Goal: Information Seeking & Learning: Learn about a topic

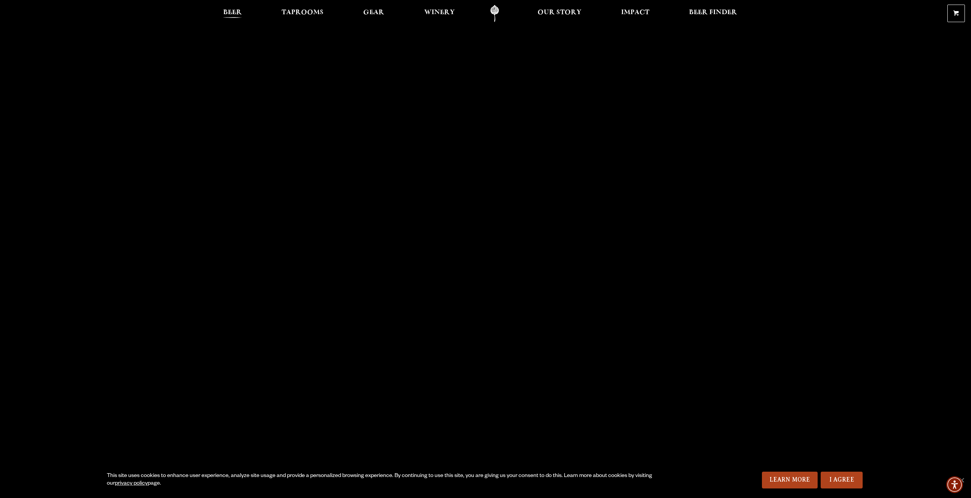
click at [237, 13] on span "Beer" at bounding box center [232, 13] width 19 height 6
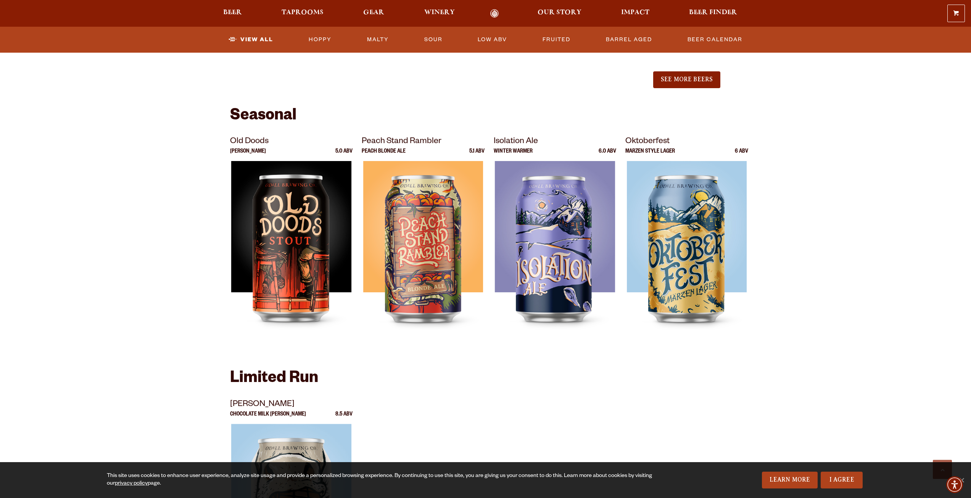
scroll to position [1031, 0]
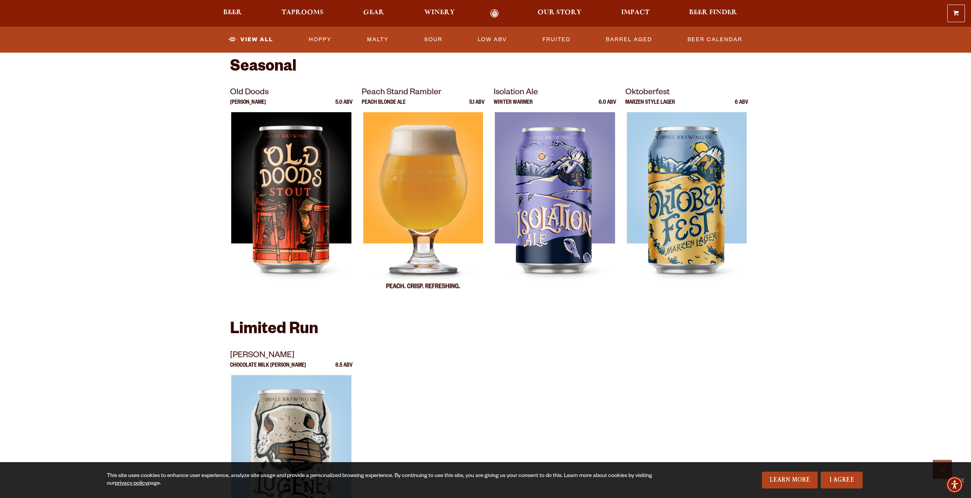
click at [437, 212] on img at bounding box center [423, 207] width 120 height 191
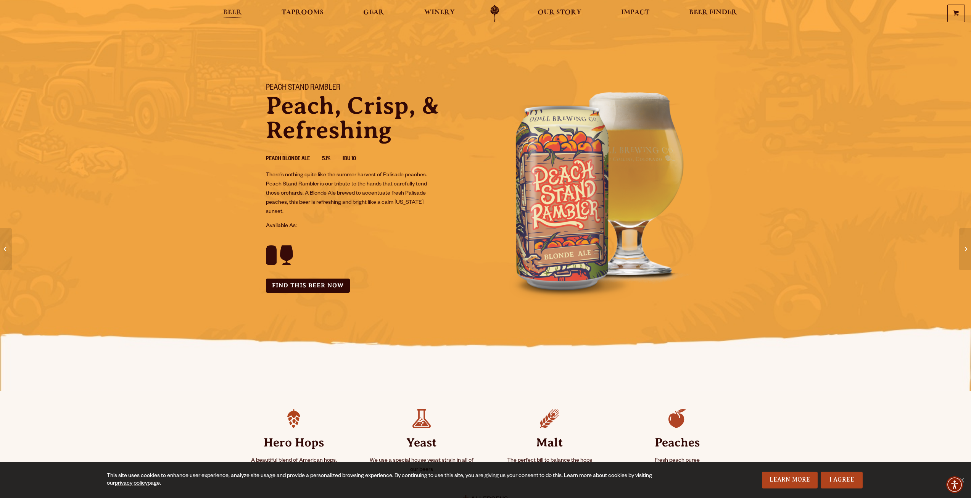
click at [237, 14] on span "Beer" at bounding box center [232, 13] width 19 height 6
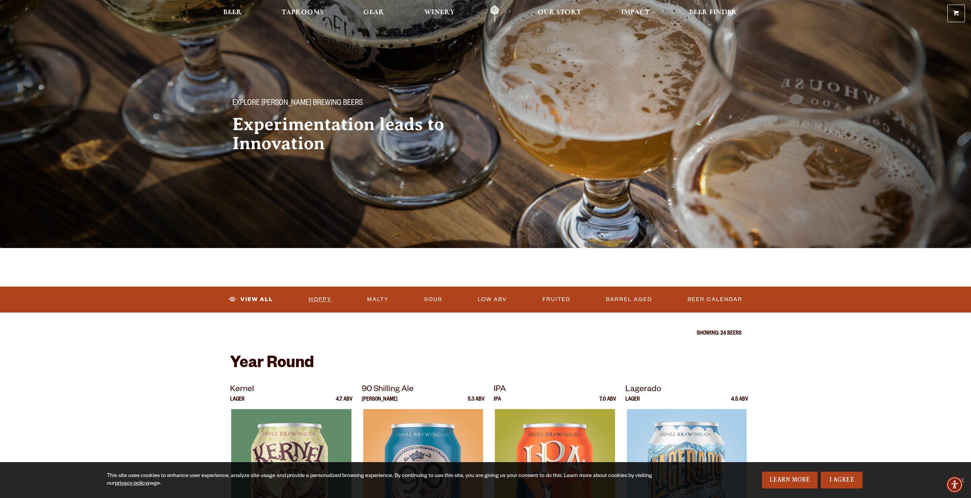
click at [324, 297] on link "Hoppy" at bounding box center [320, 300] width 29 height 18
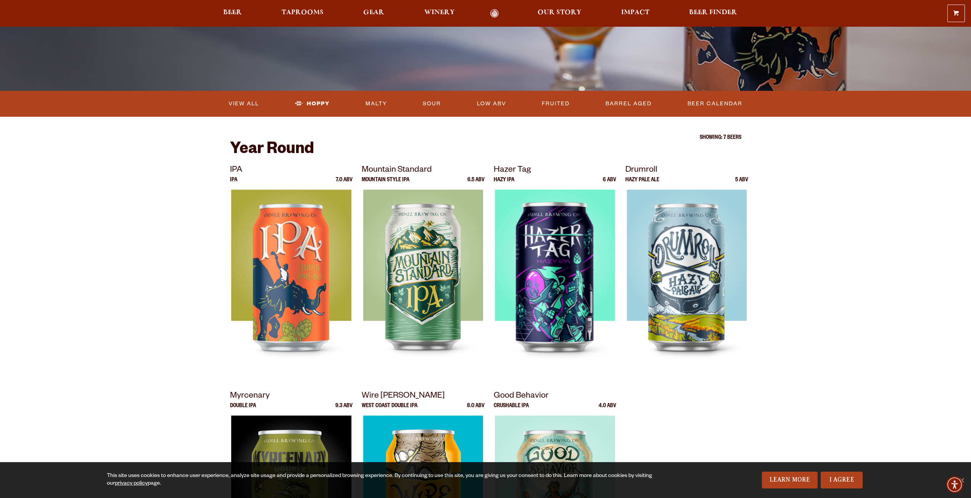
scroll to position [153, 0]
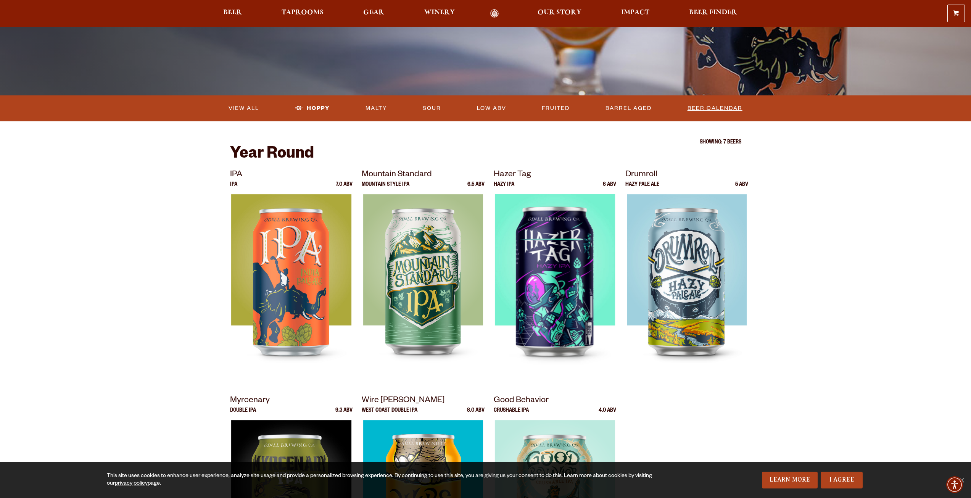
click at [716, 108] on link "Beer Calendar" at bounding box center [715, 109] width 61 height 18
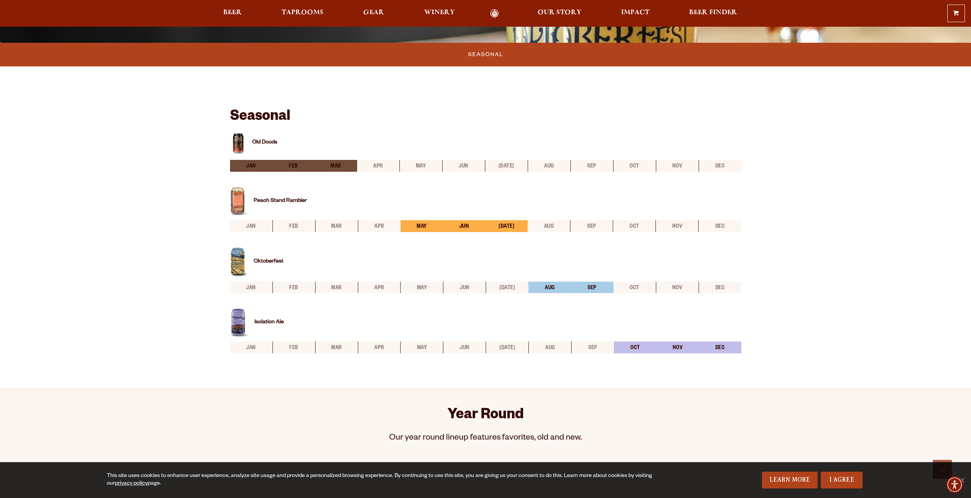
scroll to position [229, 0]
